Goal: Information Seeking & Learning: Learn about a topic

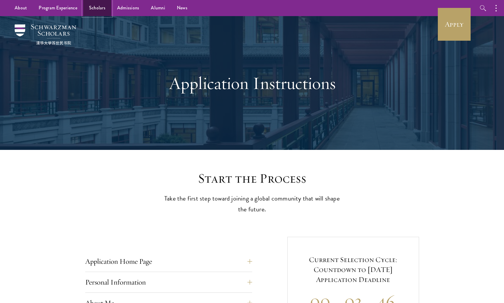
click at [102, 9] on link "Scholars" at bounding box center [97, 8] width 28 height 16
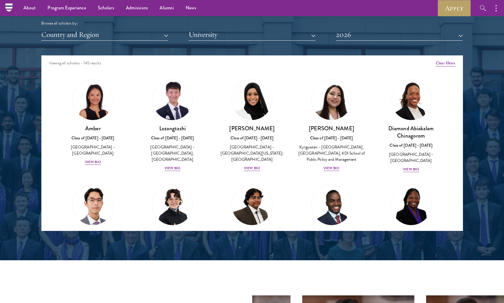
scroll to position [698, 0]
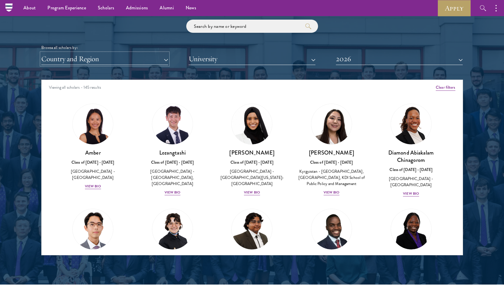
click at [99, 57] on button "Country and Region" at bounding box center [104, 59] width 127 height 12
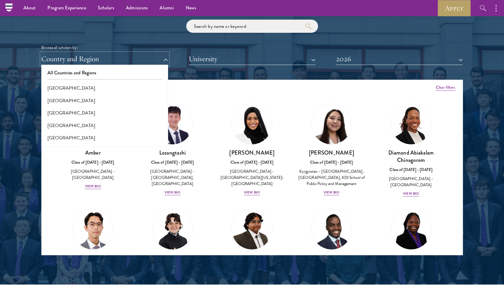
click at [99, 57] on button "Country and Region" at bounding box center [104, 59] width 127 height 12
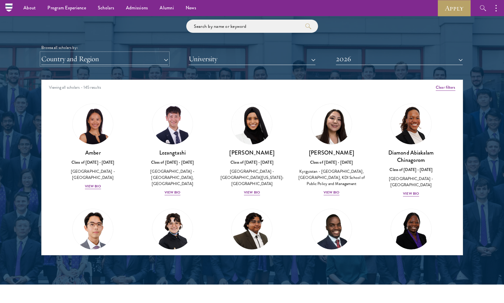
click at [99, 57] on button "Country and Region" at bounding box center [104, 59] width 127 height 12
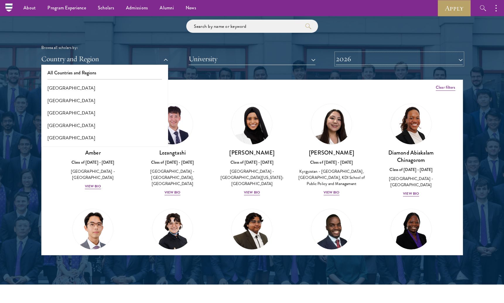
click at [364, 57] on button "2026" at bounding box center [399, 59] width 127 height 12
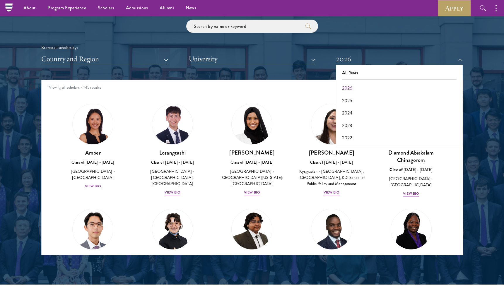
click at [482, 159] on div at bounding box center [252, 106] width 504 height 356
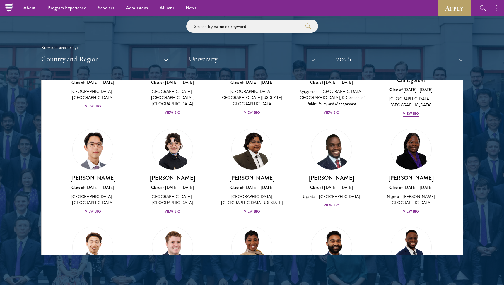
scroll to position [140, 0]
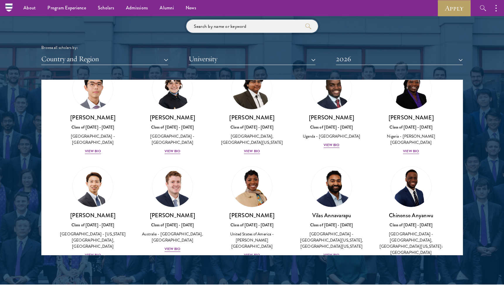
click at [249, 28] on input "search" at bounding box center [252, 26] width 132 height 13
type input "[PERSON_NAME]"
click button "submit" at bounding box center [0, 0] width 0 height 0
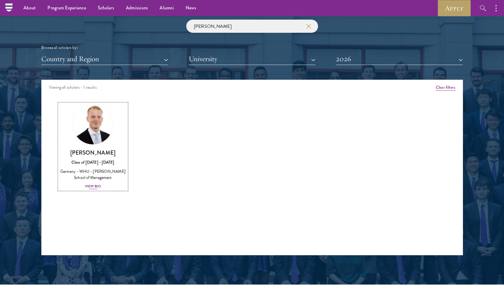
click at [92, 181] on div "[PERSON_NAME] Class of [DATE] - [DATE] [GEOGRAPHIC_DATA] - [GEOGRAPHIC_DATA] - …" at bounding box center [93, 169] width 68 height 41
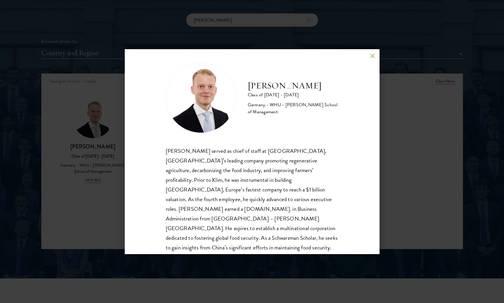
scroll to position [4, 0]
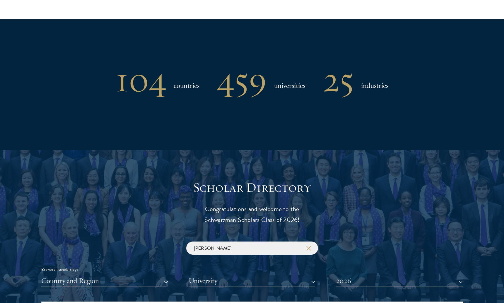
scroll to position [564, 0]
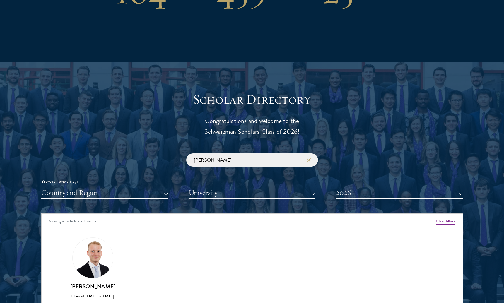
click at [360, 199] on div "Scholar Directory Congratulations and welcome to the Schwarzman Scholars Class …" at bounding box center [252, 240] width 422 height 298
click at [359, 198] on button "2026" at bounding box center [399, 193] width 127 height 12
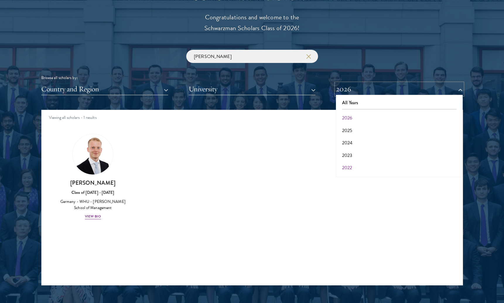
scroll to position [0, 0]
click at [308, 176] on div "Amber Class of [DATE] - [DATE] [GEOGRAPHIC_DATA] - [GEOGRAPHIC_DATA] View Bio C…" at bounding box center [252, 181] width 421 height 111
